Goal: Information Seeking & Learning: Learn about a topic

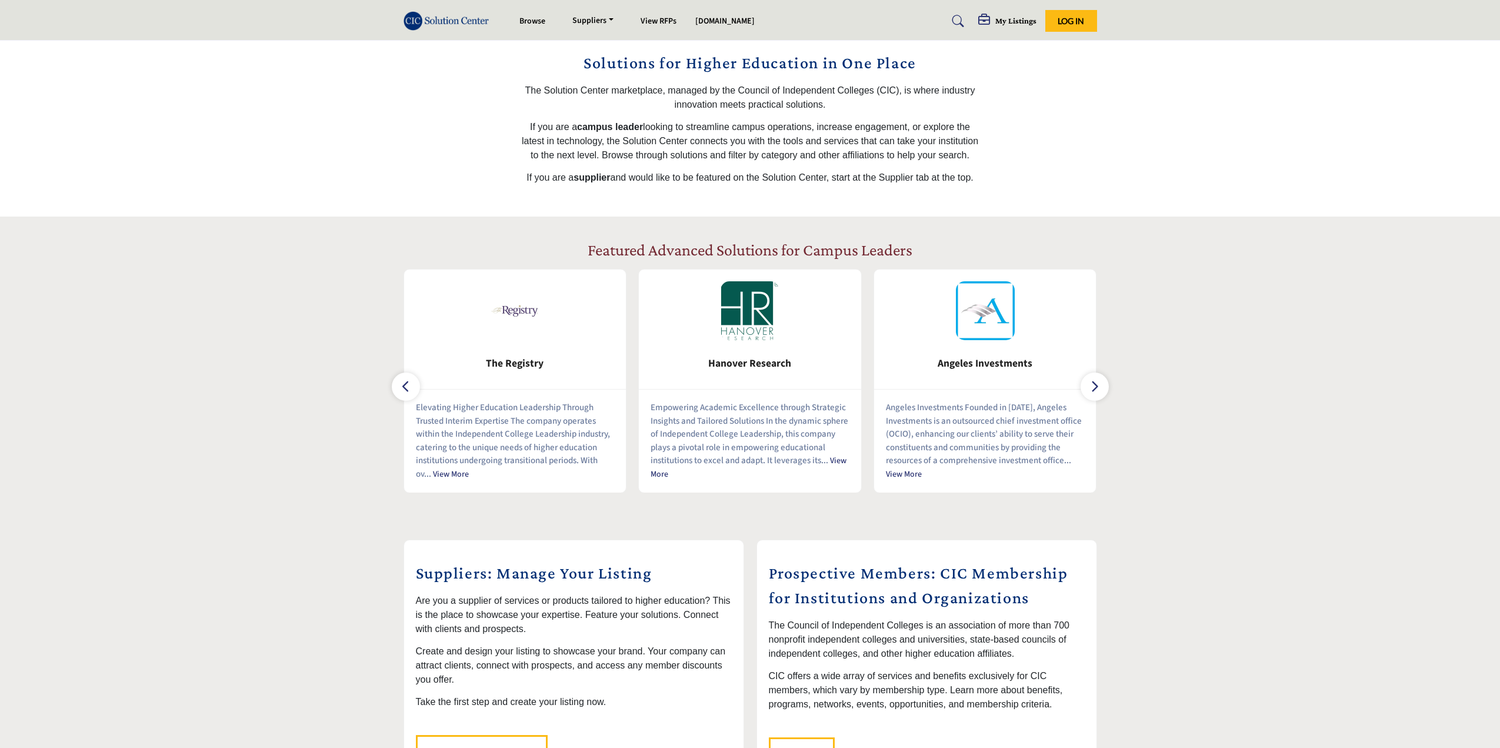
scroll to position [294, 0]
click at [1093, 384] on icon "button" at bounding box center [1094, 385] width 9 height 15
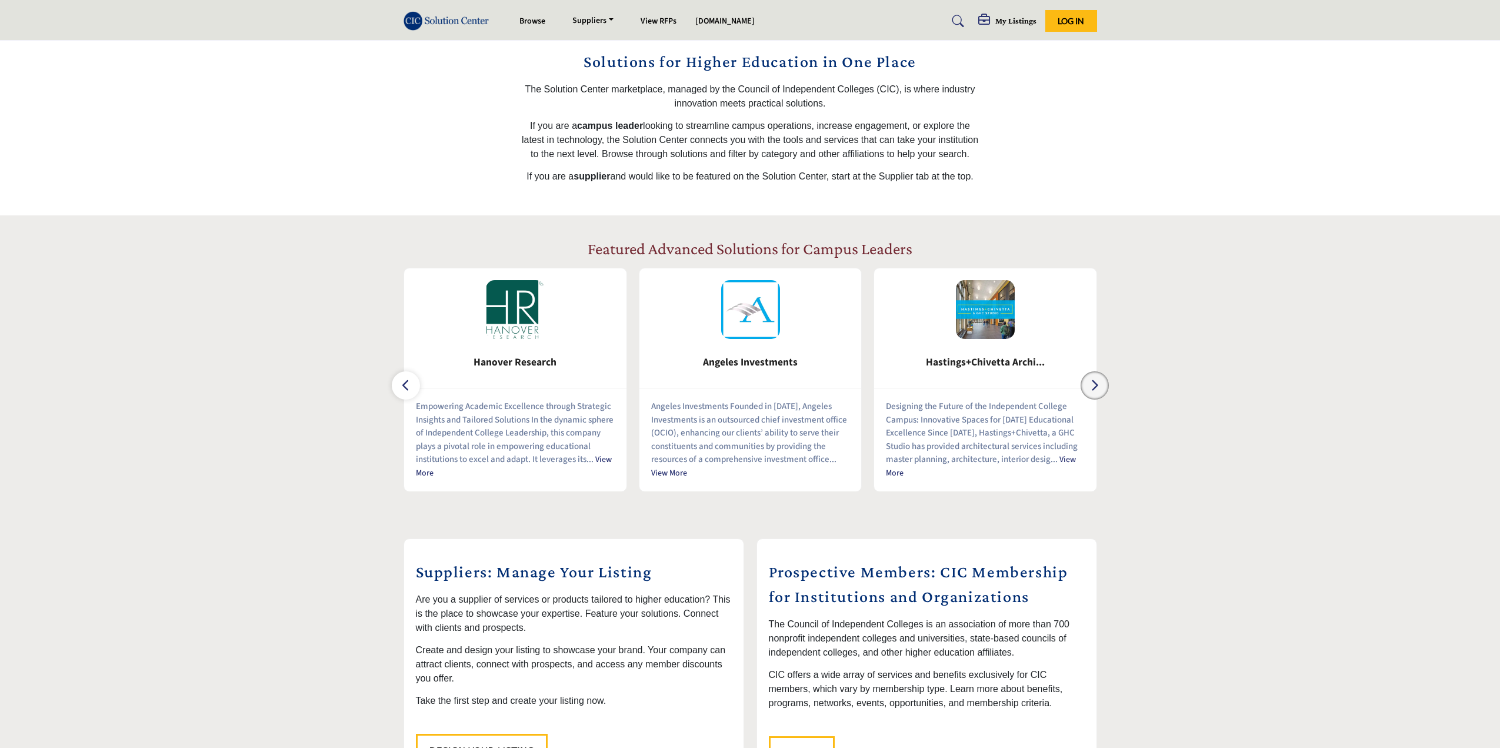
click at [1093, 384] on icon "button" at bounding box center [1094, 385] width 9 height 15
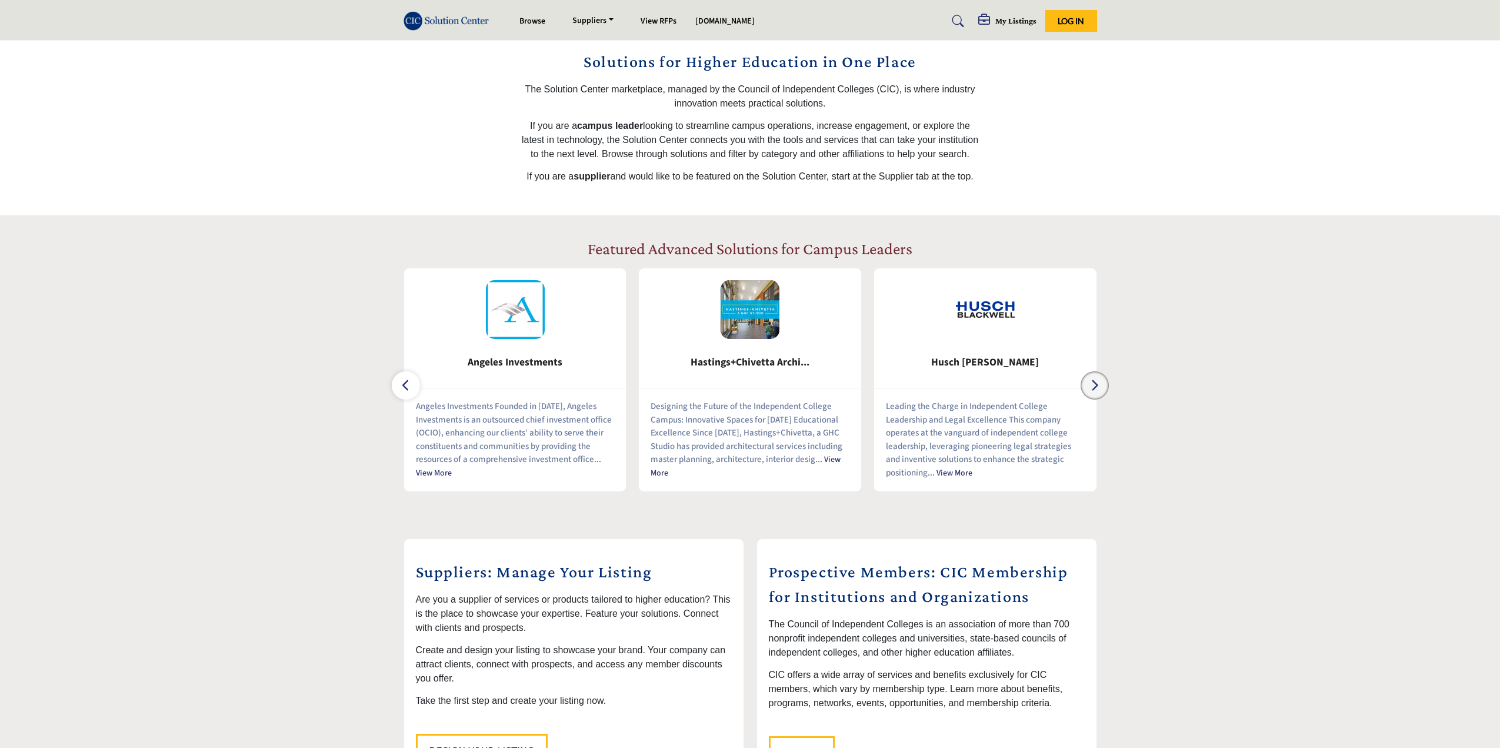
click at [1093, 384] on icon "button" at bounding box center [1094, 385] width 9 height 15
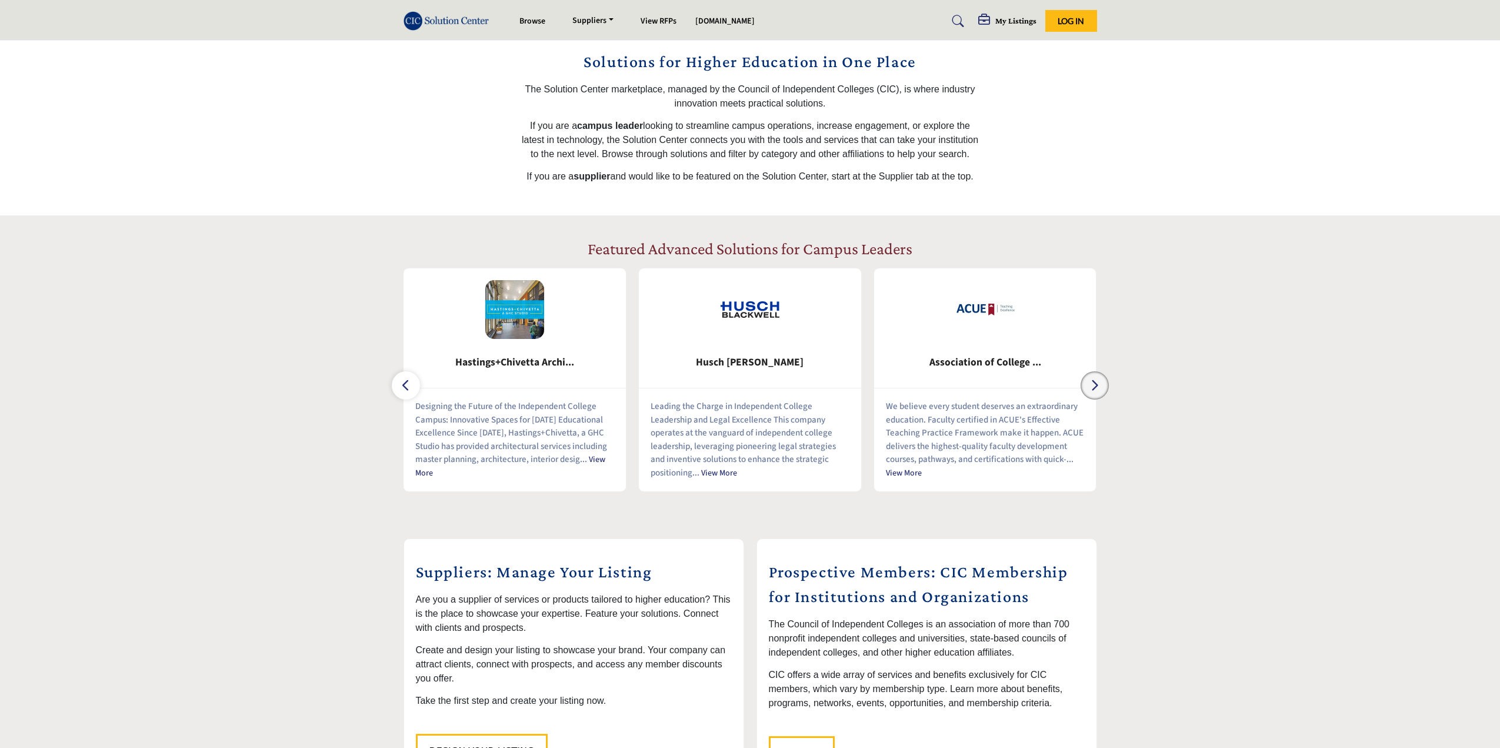
click at [1093, 384] on icon "button" at bounding box center [1094, 385] width 9 height 15
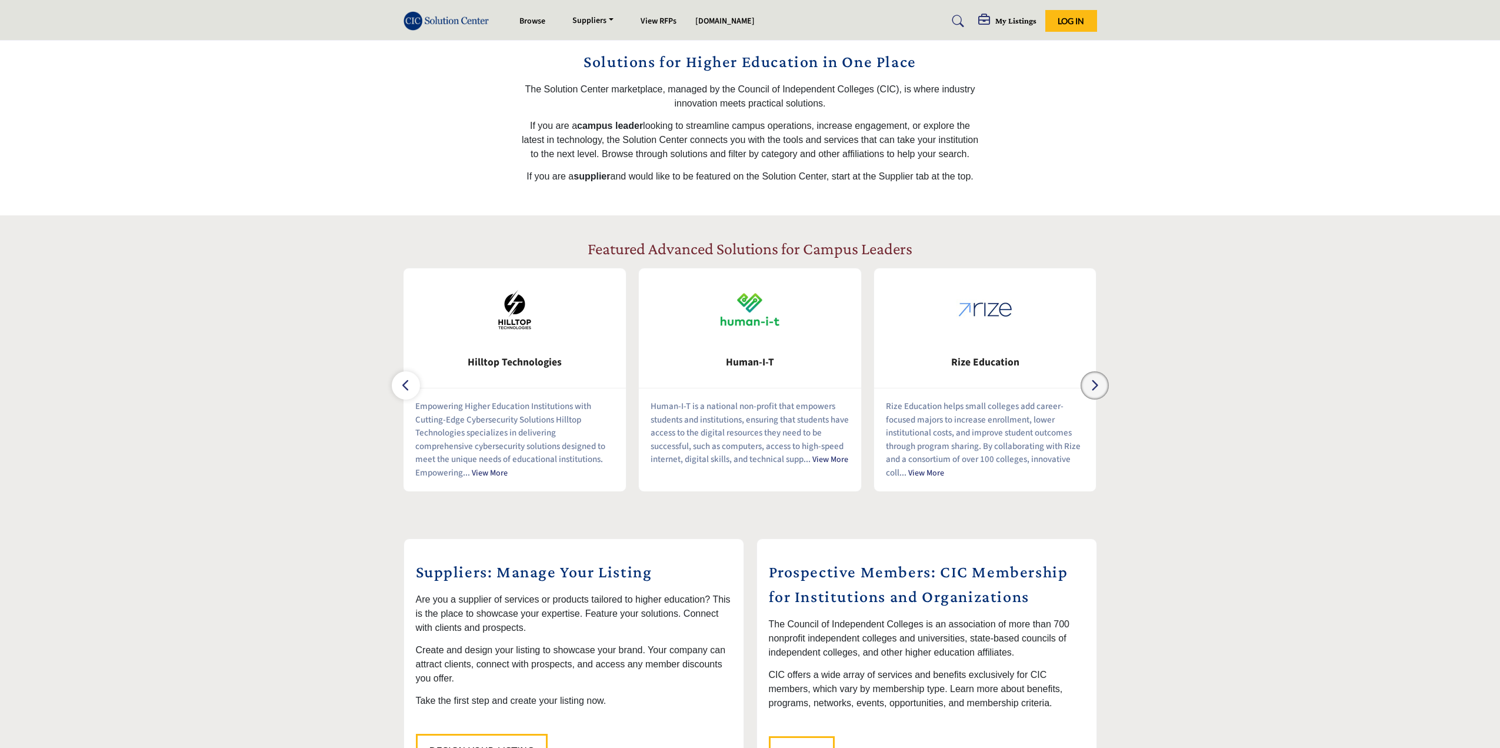
click at [1093, 384] on icon "button" at bounding box center [1094, 385] width 9 height 15
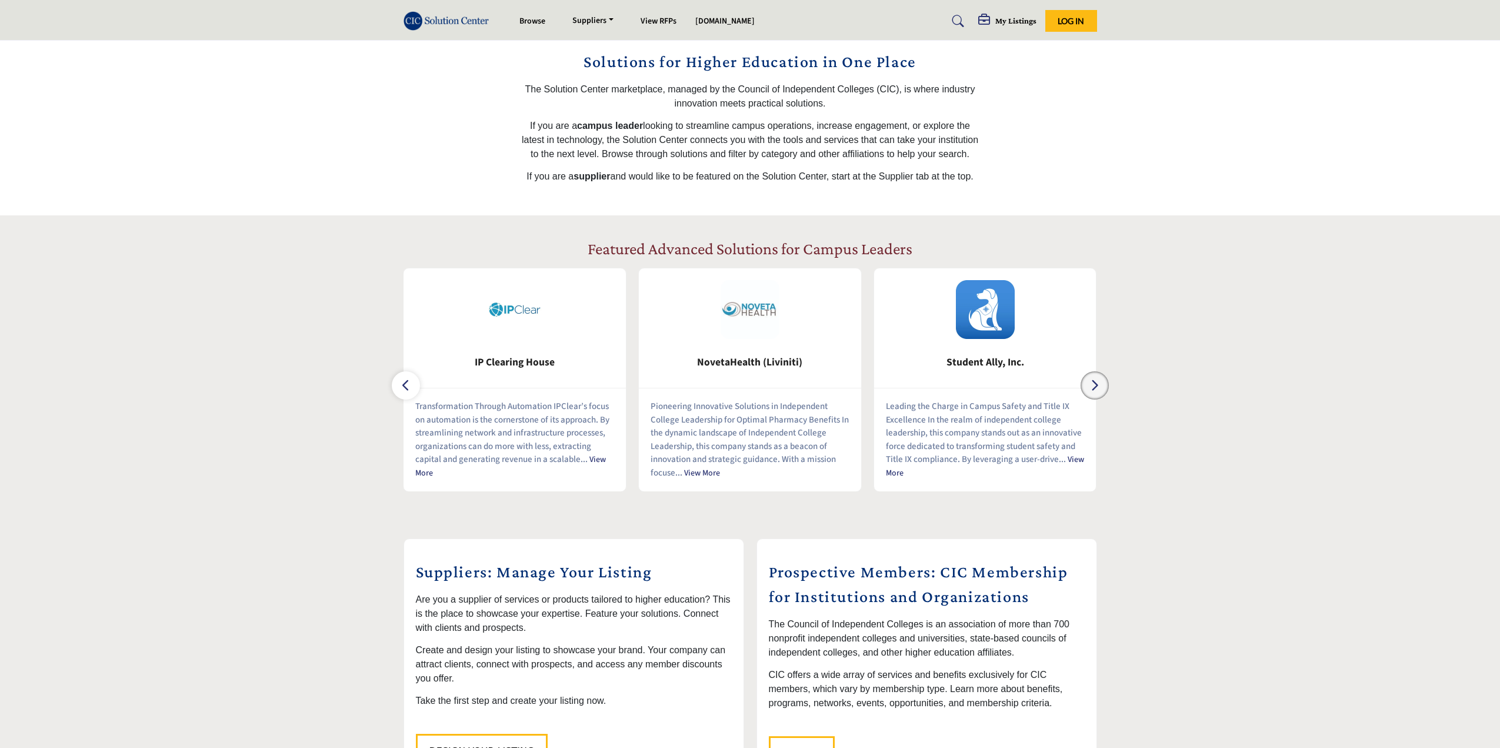
click at [1093, 384] on icon "button" at bounding box center [1094, 385] width 9 height 15
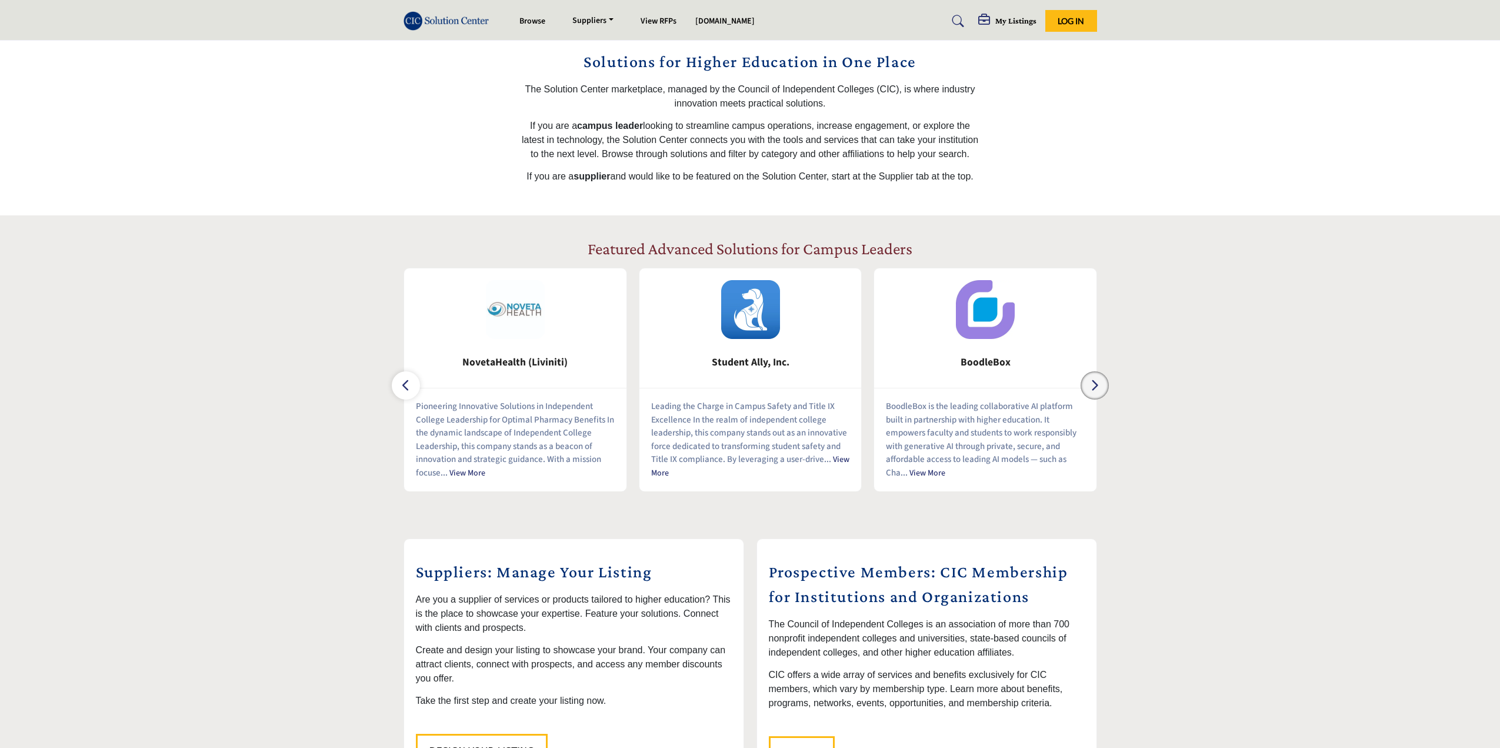
click at [1093, 384] on icon "button" at bounding box center [1094, 385] width 9 height 15
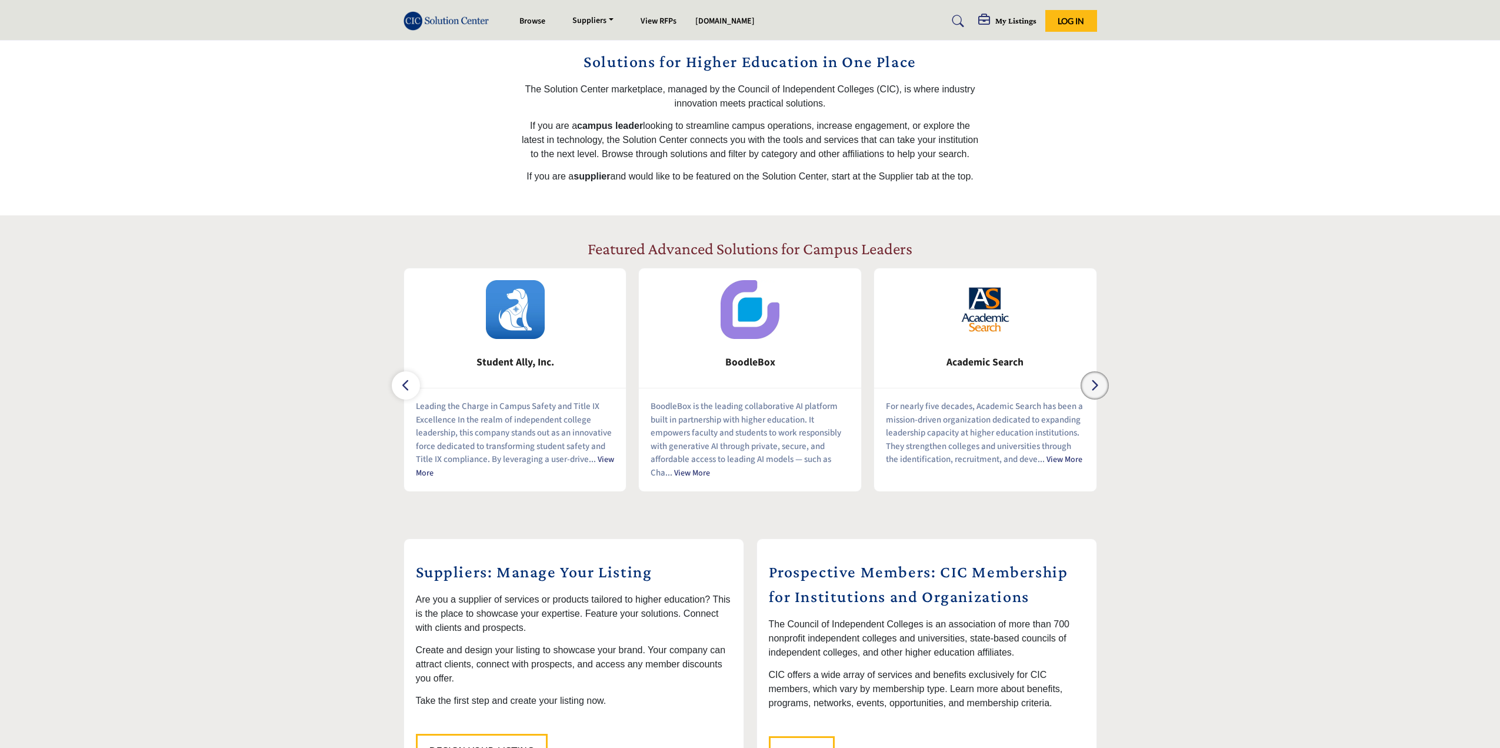
click at [1093, 384] on icon "button" at bounding box center [1094, 385] width 9 height 15
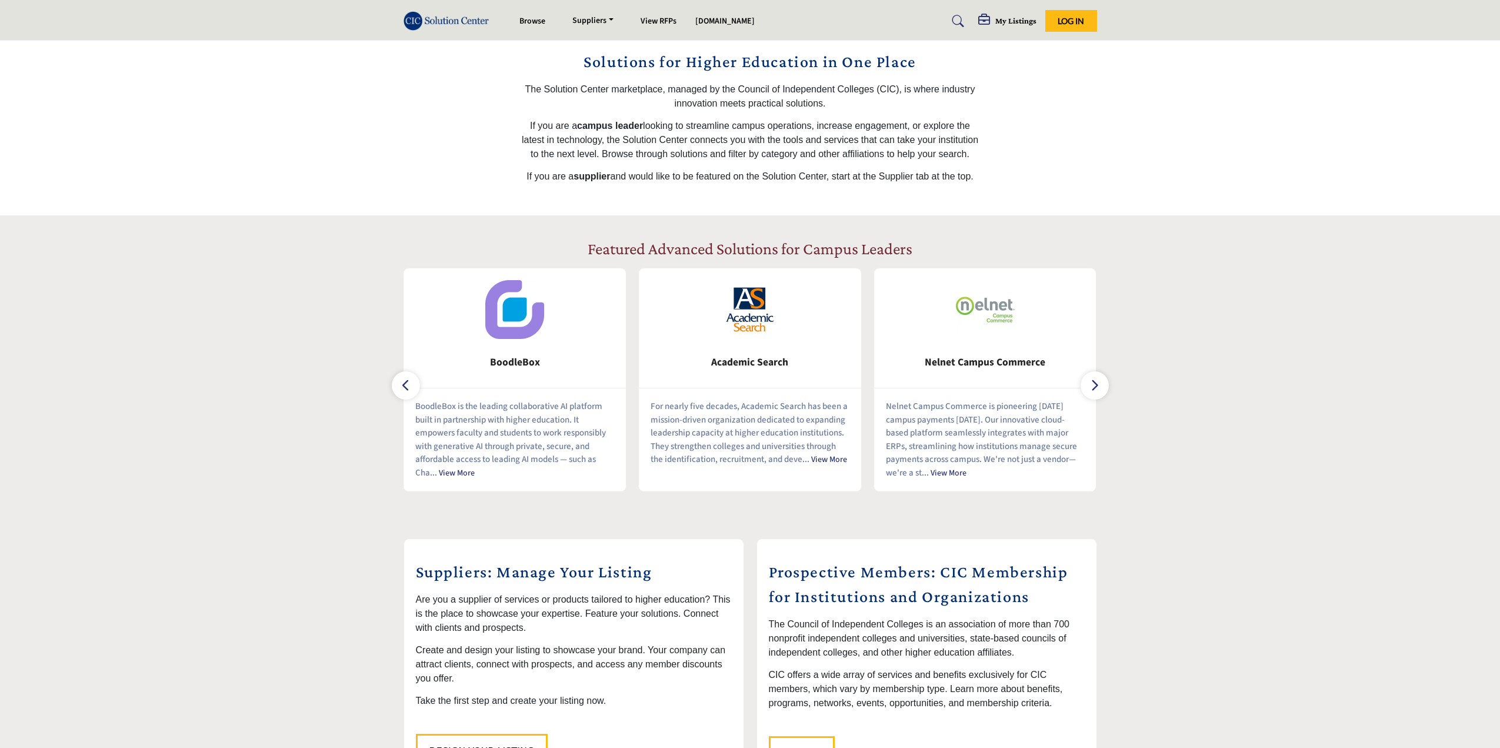
click at [465, 471] on link "View More" at bounding box center [457, 473] width 36 height 12
click at [519, 413] on p "BoodleBox is the leading collaborative AI platform built in partnership with hi…" at bounding box center [514, 439] width 199 height 79
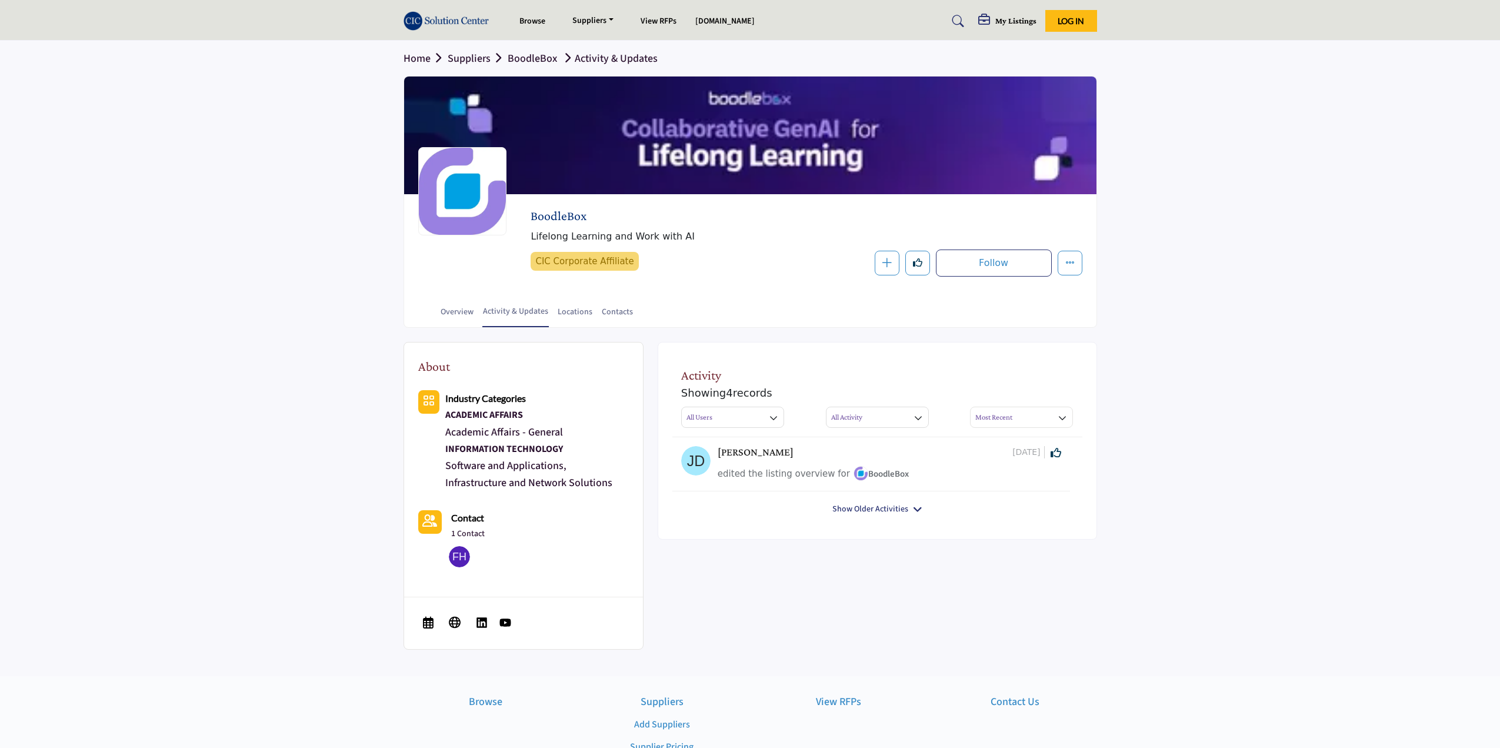
click at [534, 52] on link "BoodleBox" at bounding box center [532, 58] width 49 height 15
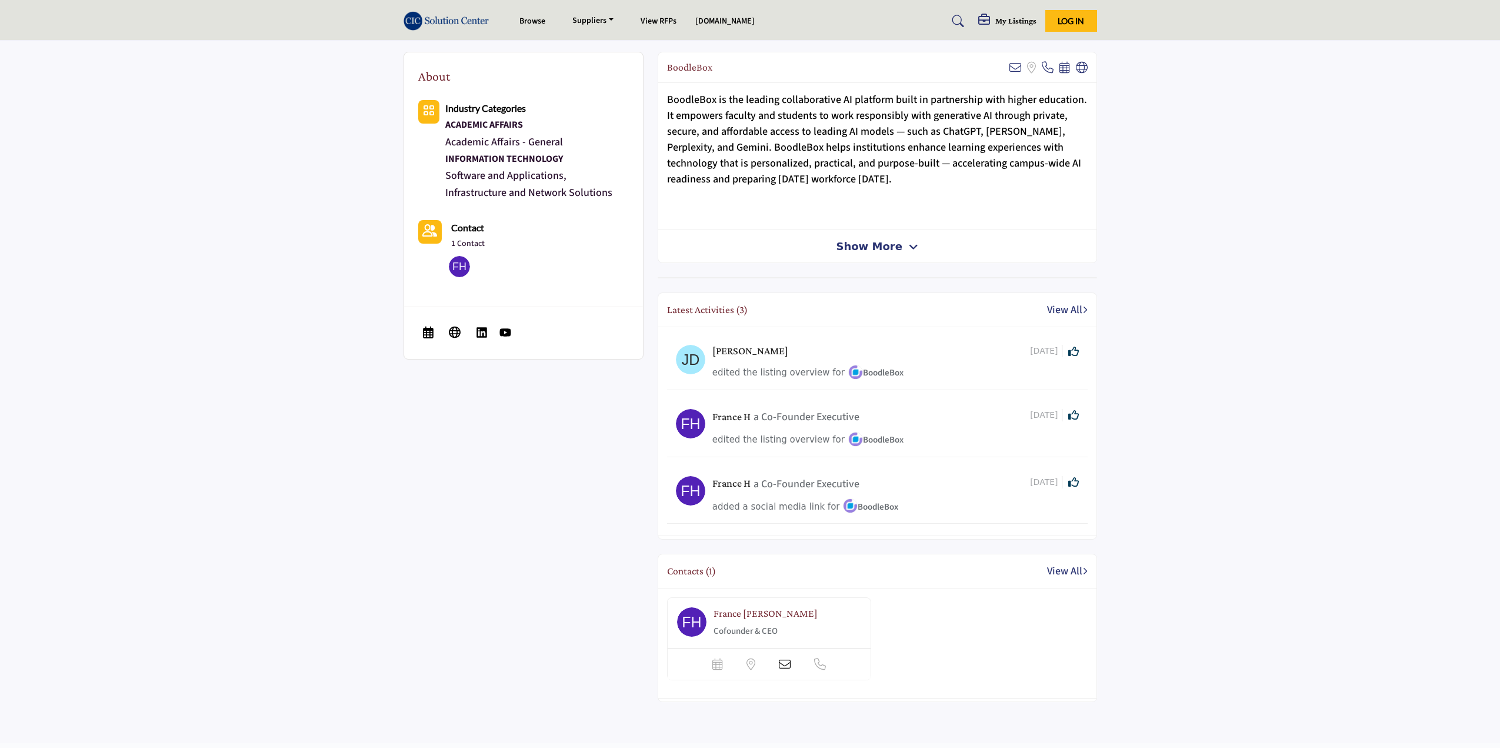
scroll to position [471, 0]
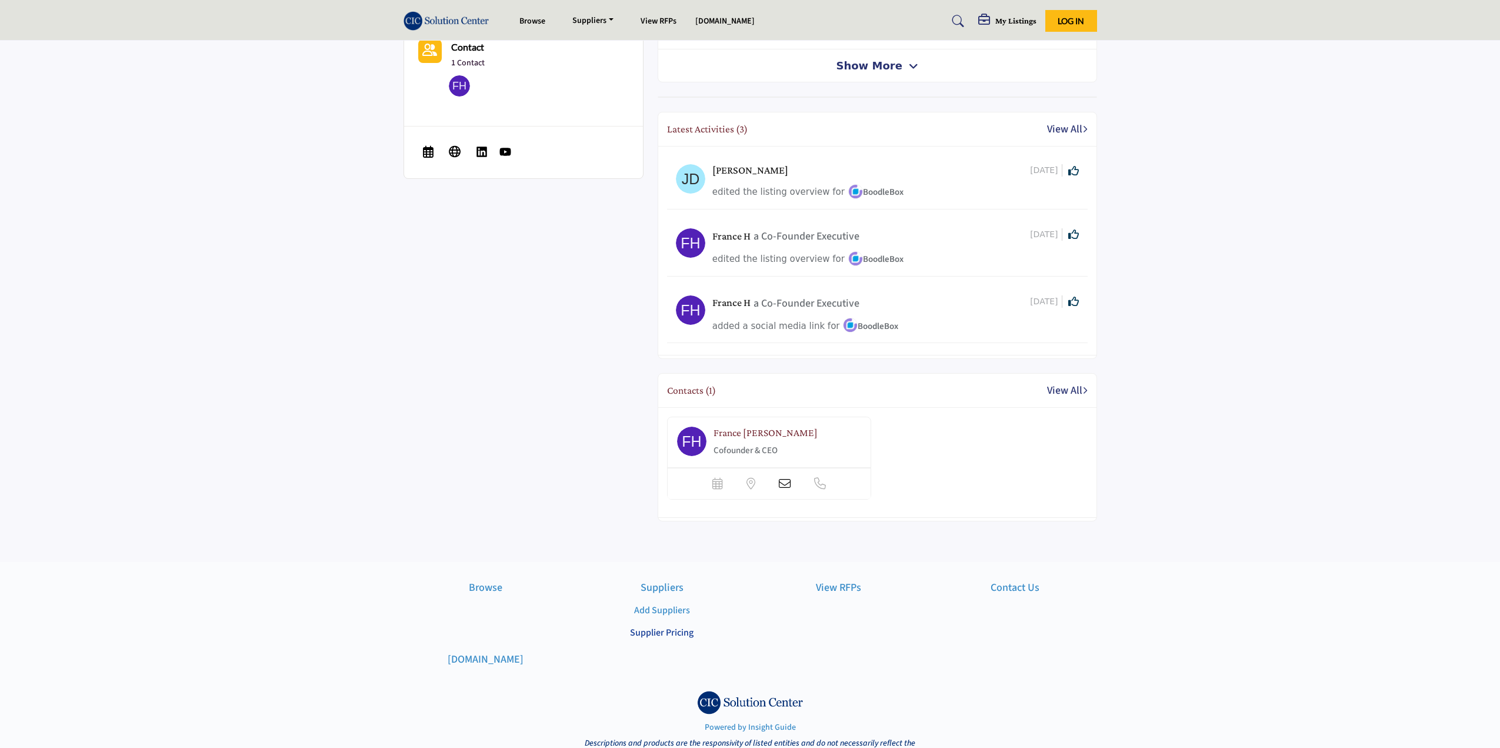
click at [659, 628] on link "Supplier Pricing" at bounding box center [662, 632] width 64 height 13
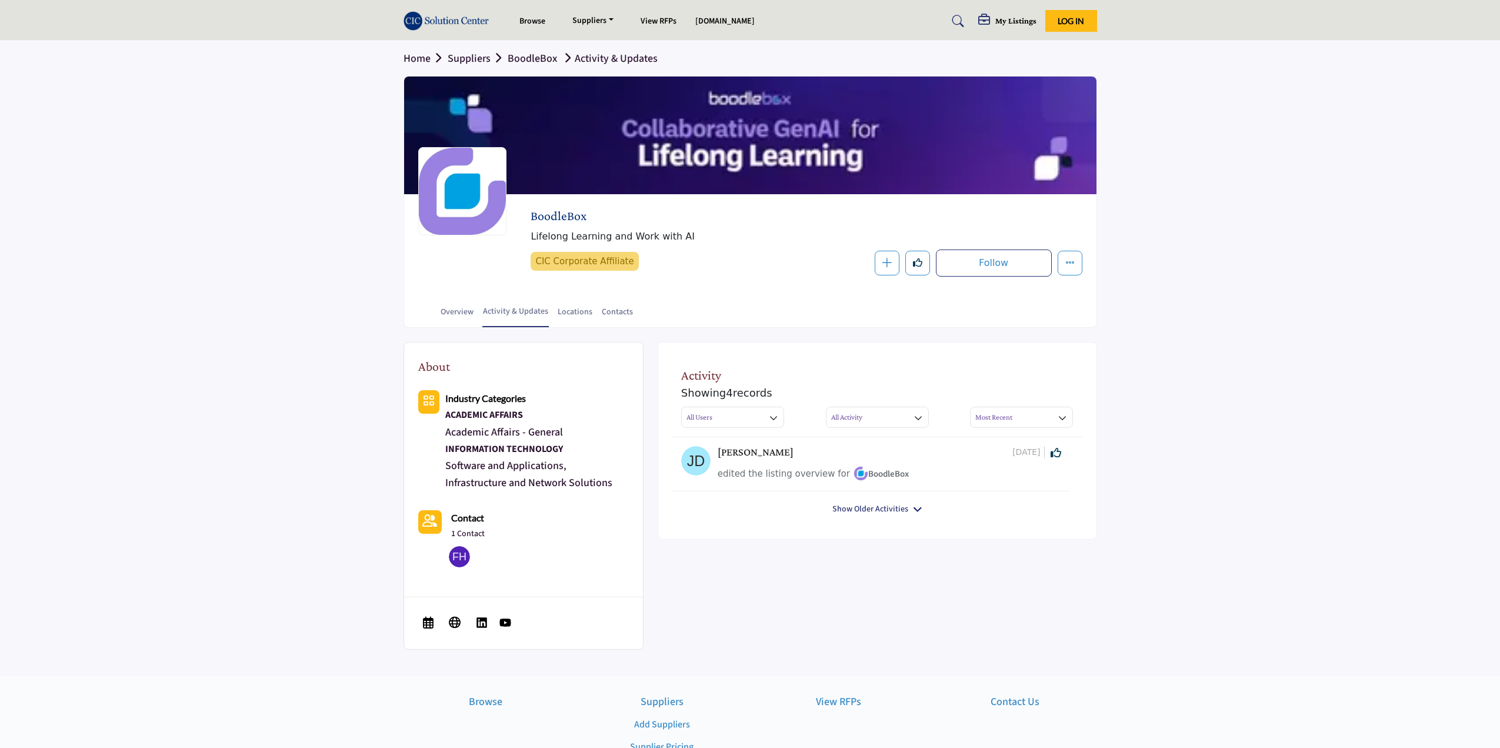
click at [423, 57] on link "Home" at bounding box center [426, 58] width 44 height 15
